Goal: Obtain resource: Download file/media

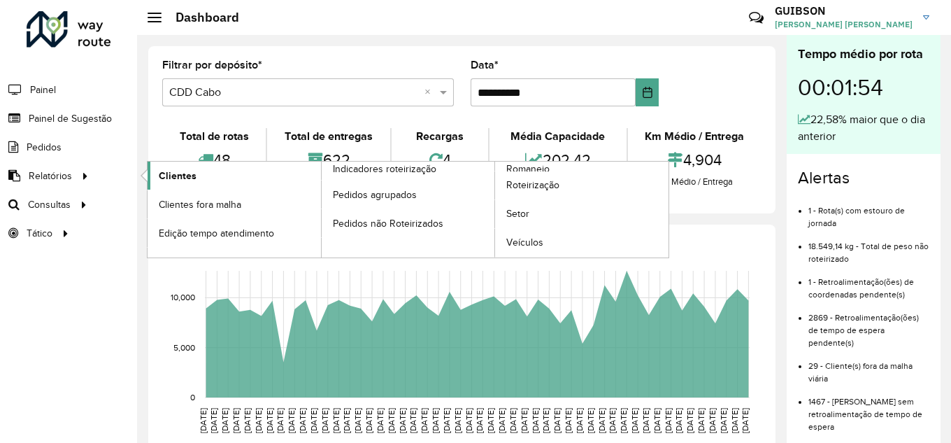
click at [175, 178] on span "Clientes" at bounding box center [178, 176] width 38 height 15
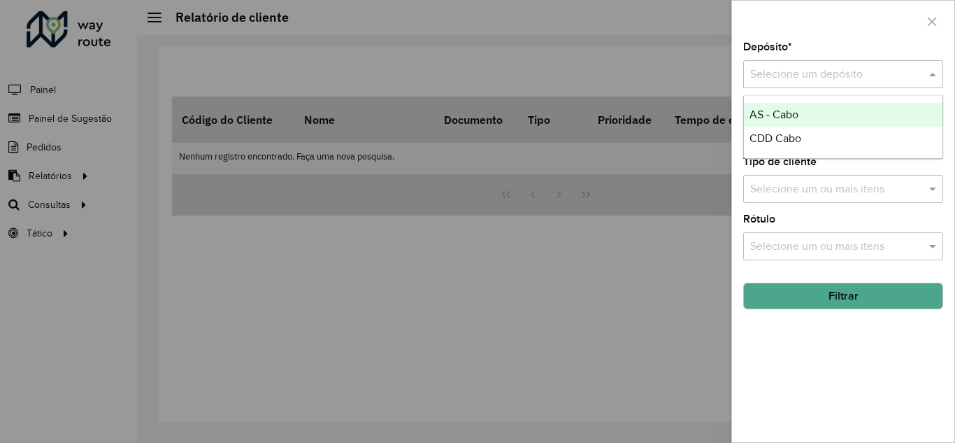
click at [847, 70] on input "text" at bounding box center [829, 74] width 158 height 17
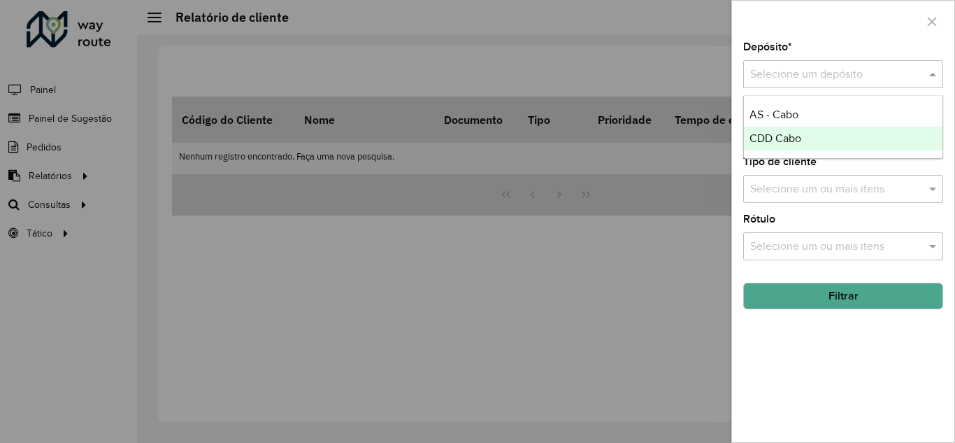
click at [810, 143] on div "CDD Cabo" at bounding box center [843, 139] width 199 height 24
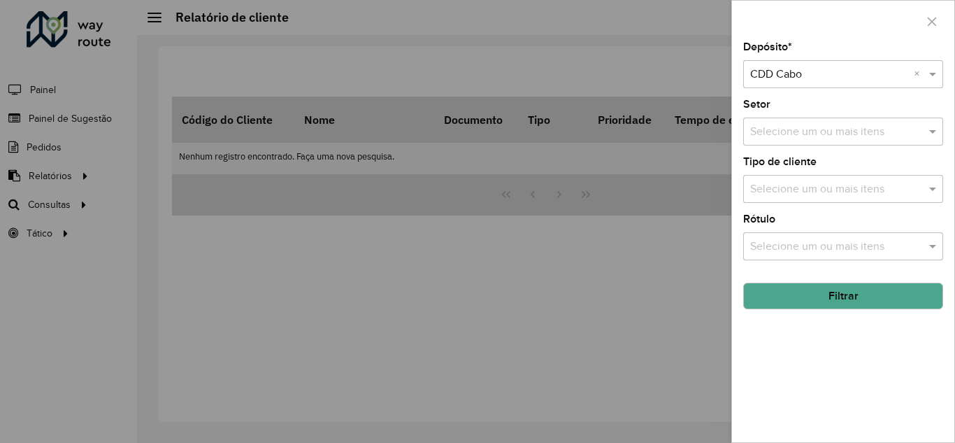
click at [850, 135] on input "text" at bounding box center [836, 132] width 179 height 17
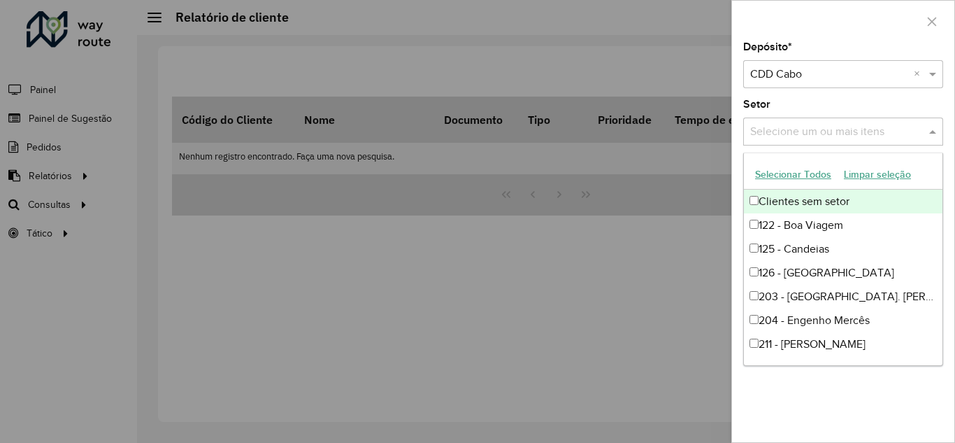
click at [796, 208] on div "Clientes sem setor" at bounding box center [843, 201] width 199 height 24
click at [771, 174] on button "Selecionar Todos" at bounding box center [793, 175] width 89 height 22
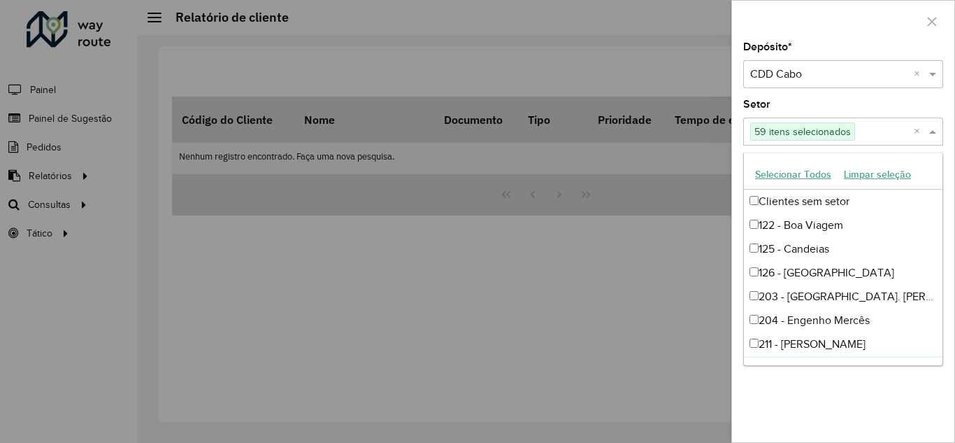
click at [788, 369] on div "Depósito * Selecione um depósito × CDD Cabo × Setor Selecione um ou mais itens …" at bounding box center [843, 242] width 222 height 400
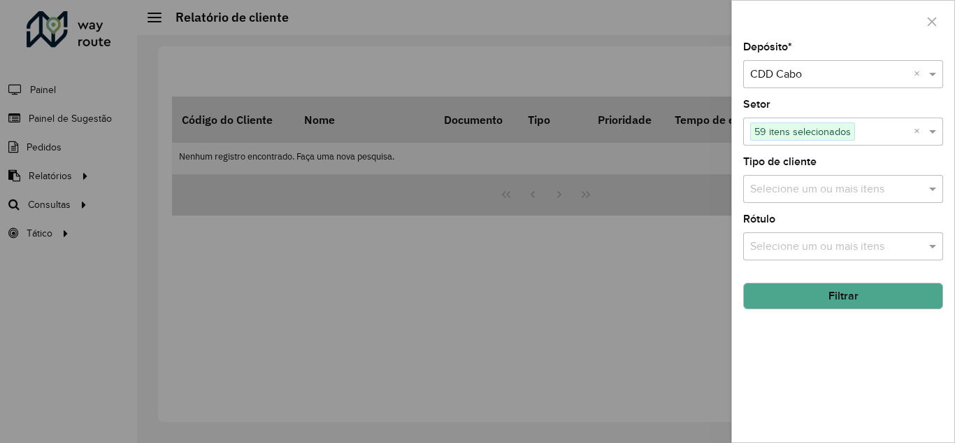
click at [813, 187] on input "text" at bounding box center [836, 189] width 179 height 17
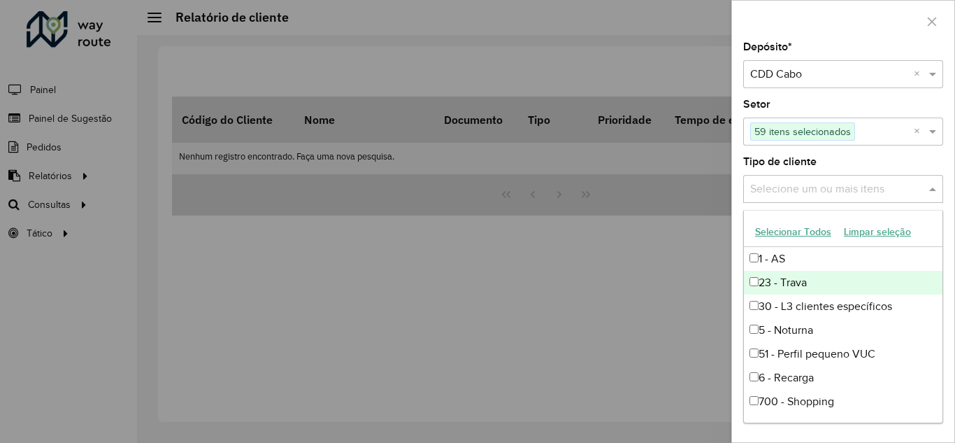
click at [780, 287] on div "23 - Trava" at bounding box center [843, 283] width 199 height 24
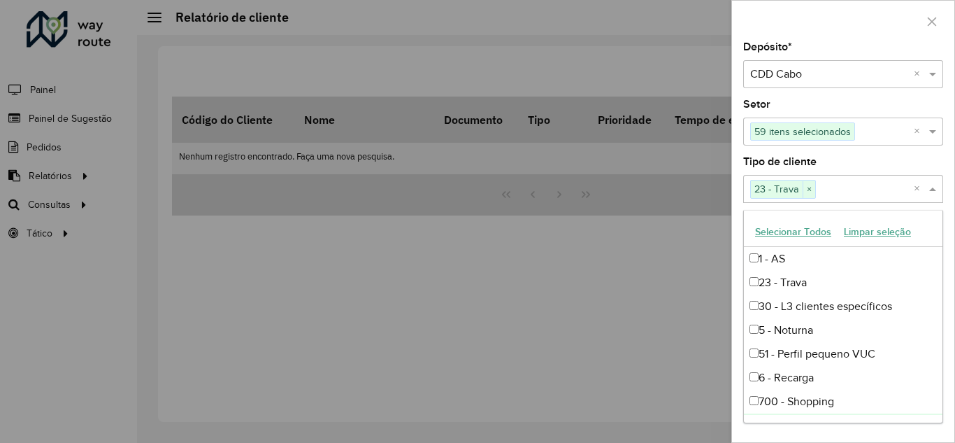
click at [796, 427] on div "Depósito * Selecione um depósito × CDD Cabo × Setor Selecione um ou mais itens …" at bounding box center [843, 242] width 222 height 400
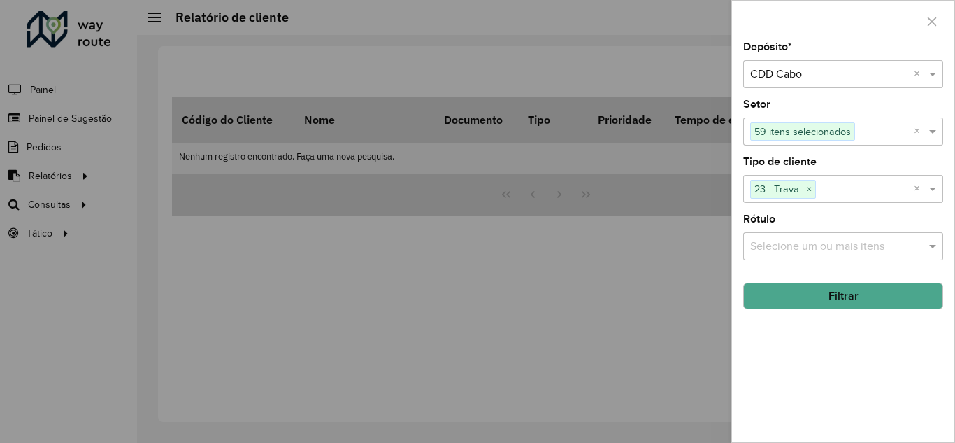
click at [827, 292] on button "Filtrar" at bounding box center [843, 295] width 200 height 27
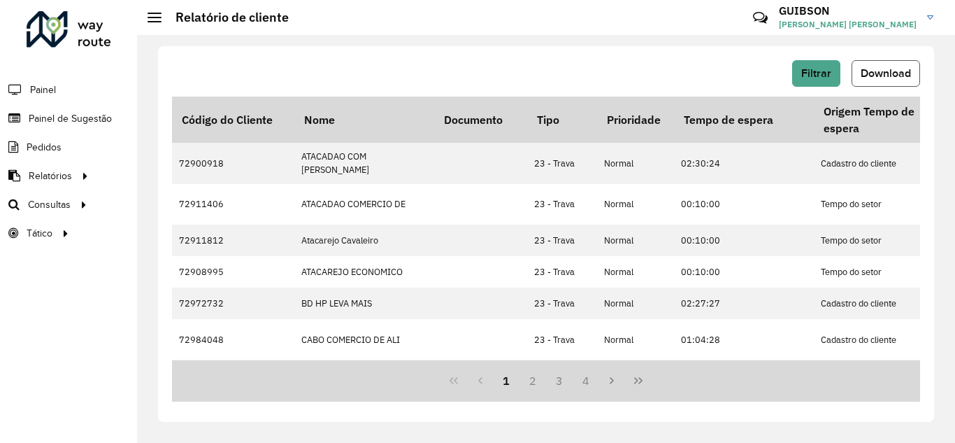
click at [864, 72] on span "Download" at bounding box center [886, 73] width 50 height 12
